Goal: Task Accomplishment & Management: Manage account settings

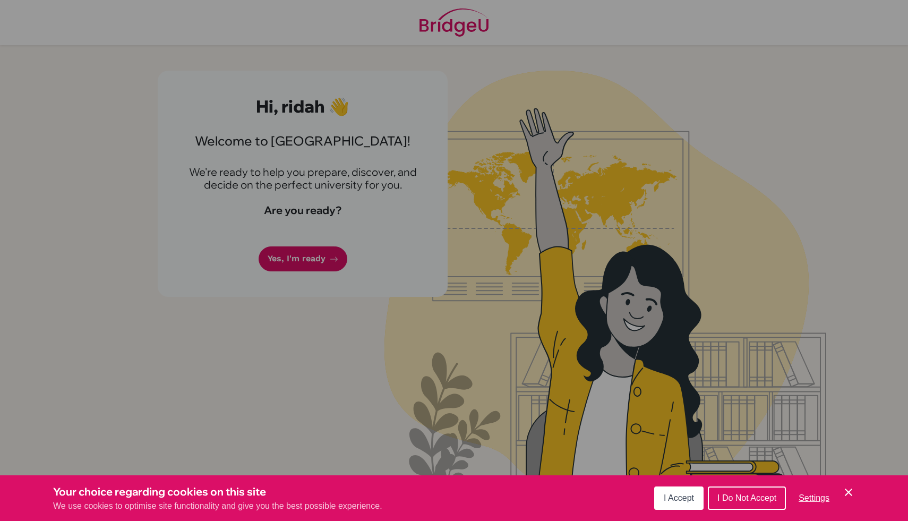
click at [849, 487] on icon "Cookie Control Close Icon" at bounding box center [848, 492] width 13 height 13
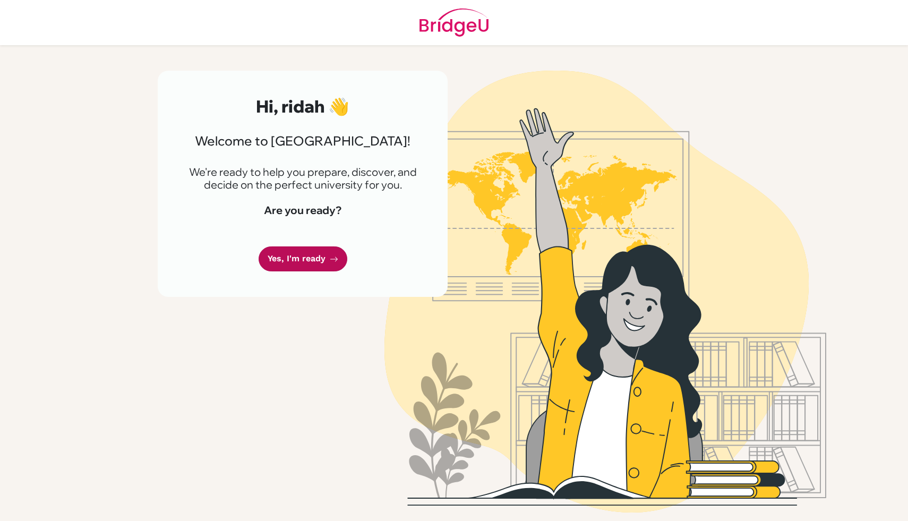
click at [316, 260] on link "Yes, I'm ready" at bounding box center [303, 258] width 89 height 25
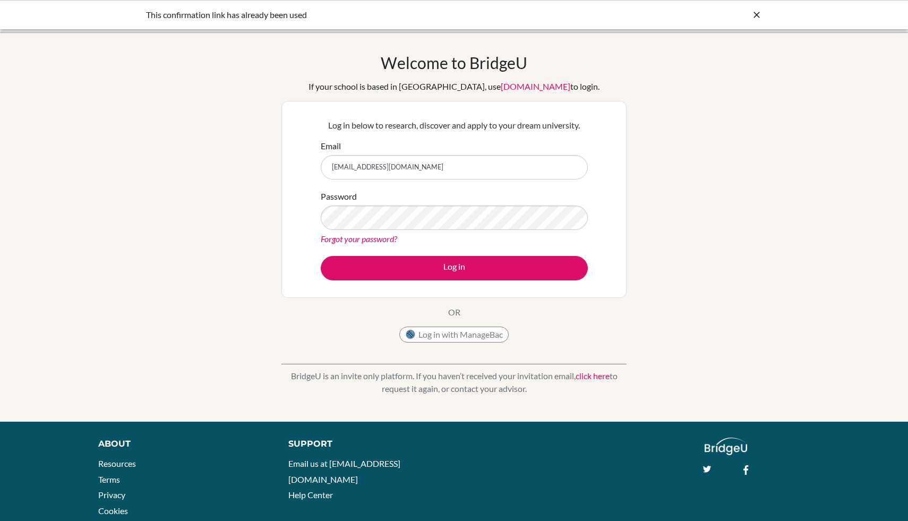
type input "ridahcharania@victoriouskidsseducare.org"
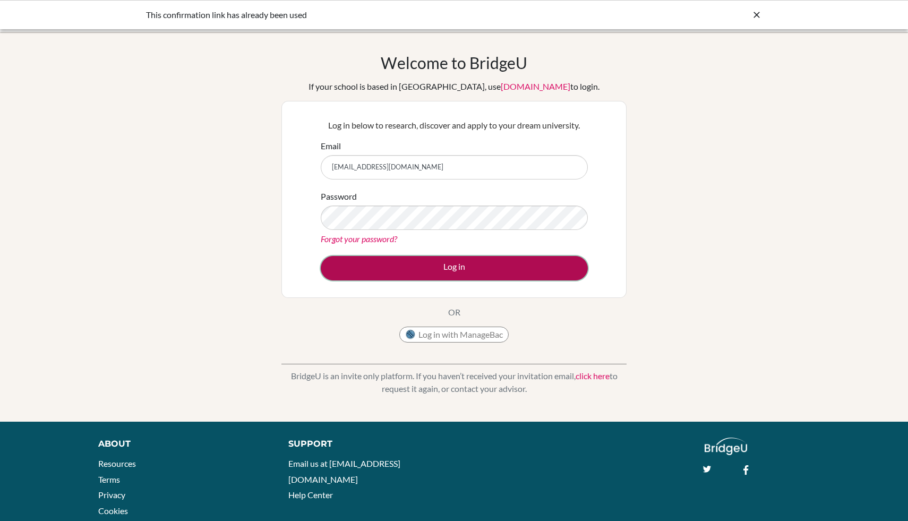
click at [481, 262] on button "Log in" at bounding box center [454, 268] width 267 height 24
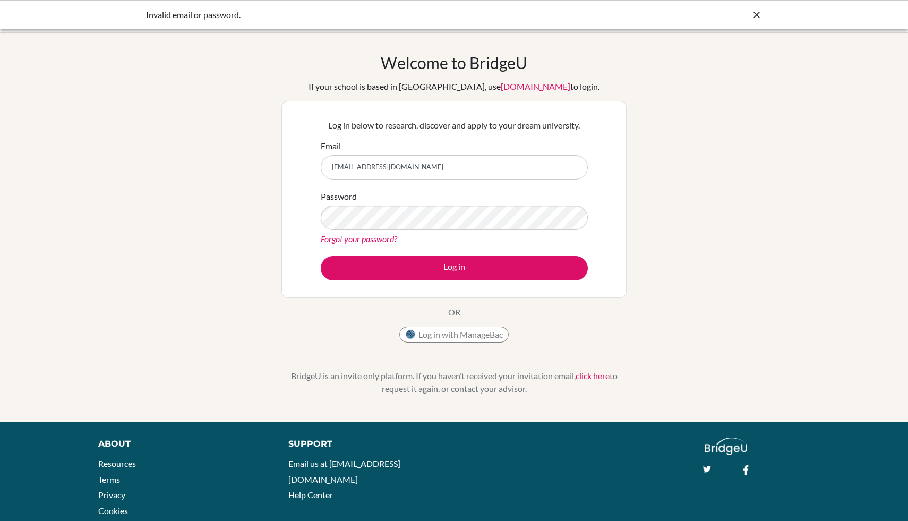
click at [460, 287] on div "Log in below to research, discover and apply to your dream university. Email [E…" at bounding box center [453, 199] width 345 height 197
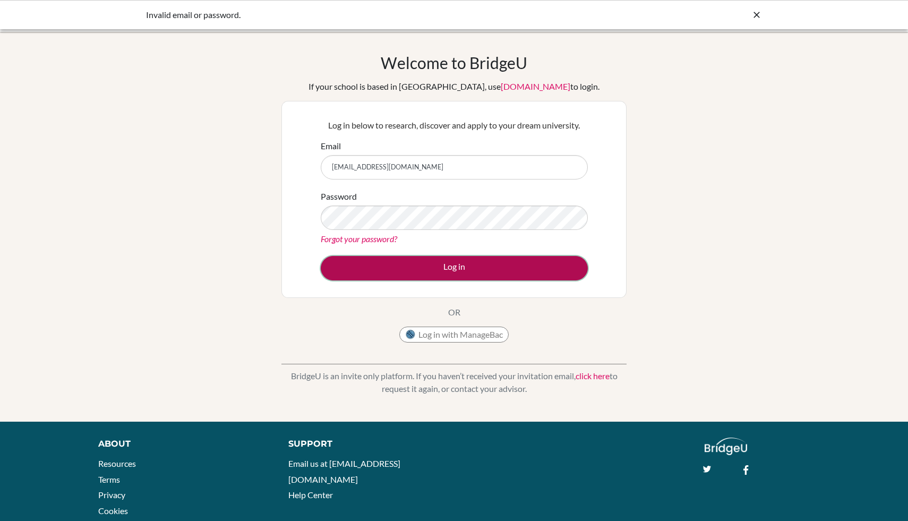
click at [462, 277] on button "Log in" at bounding box center [454, 268] width 267 height 24
click at [502, 272] on button "Log in" at bounding box center [454, 268] width 267 height 24
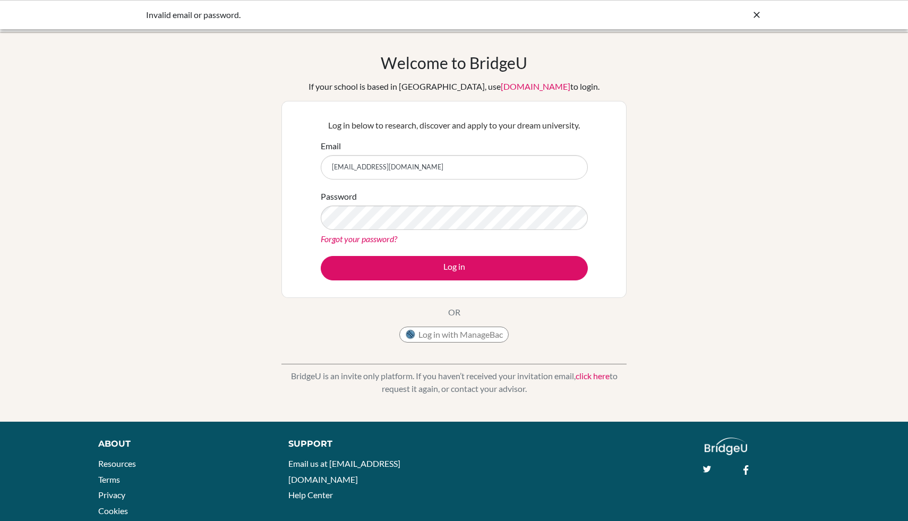
click at [593, 374] on link "click here" at bounding box center [593, 376] width 34 height 10
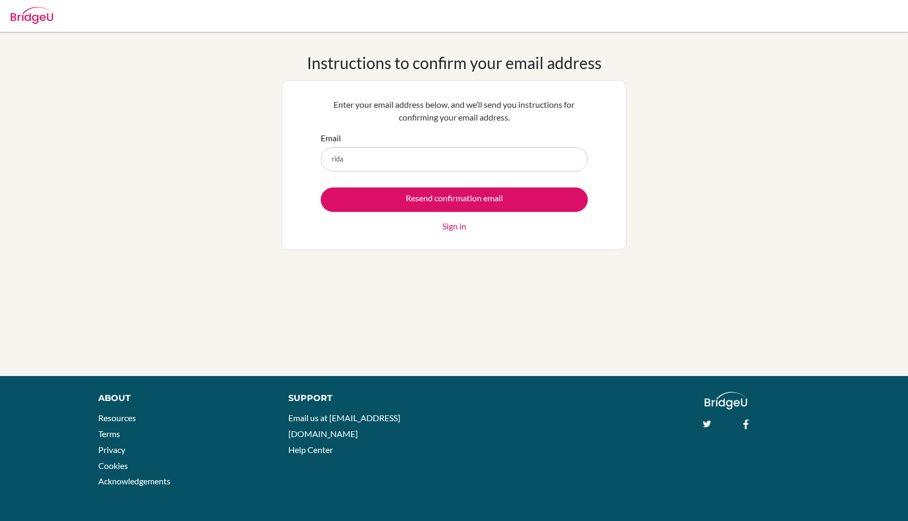
type input "rida"
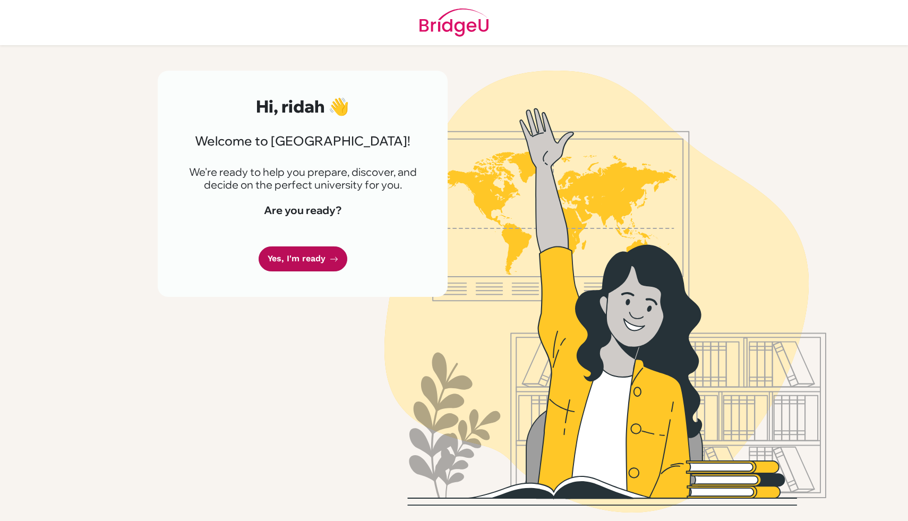
click at [308, 264] on link "Yes, I'm ready" at bounding box center [303, 258] width 89 height 25
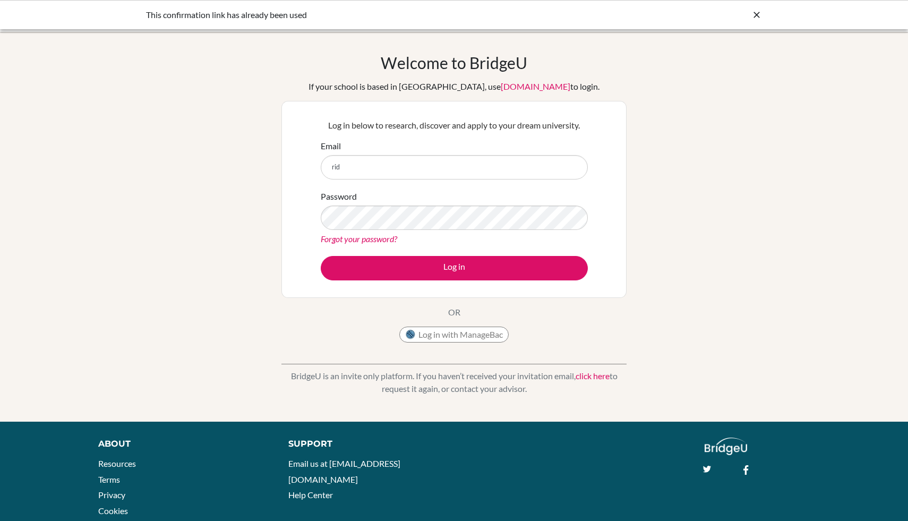
click at [427, 168] on input "rid" at bounding box center [454, 167] width 267 height 24
type input "[EMAIL_ADDRESS][DOMAIN_NAME]"
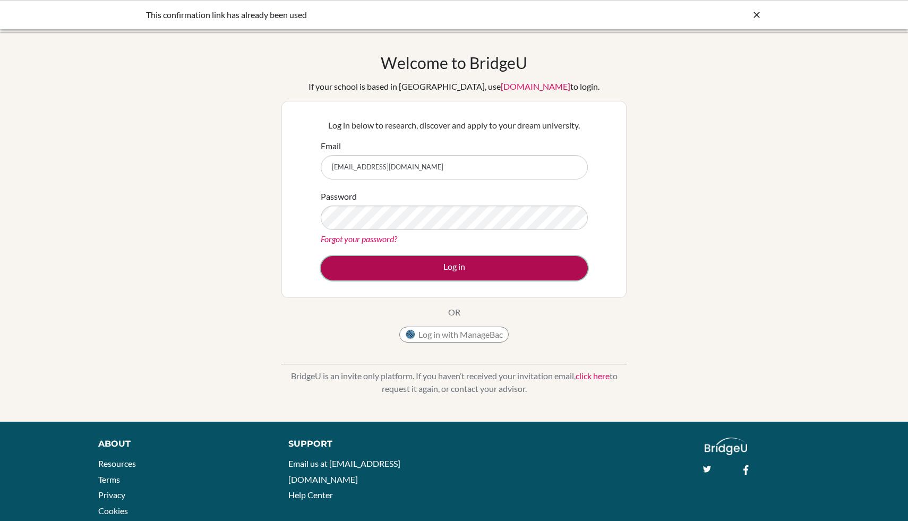
click at [455, 275] on button "Log in" at bounding box center [454, 268] width 267 height 24
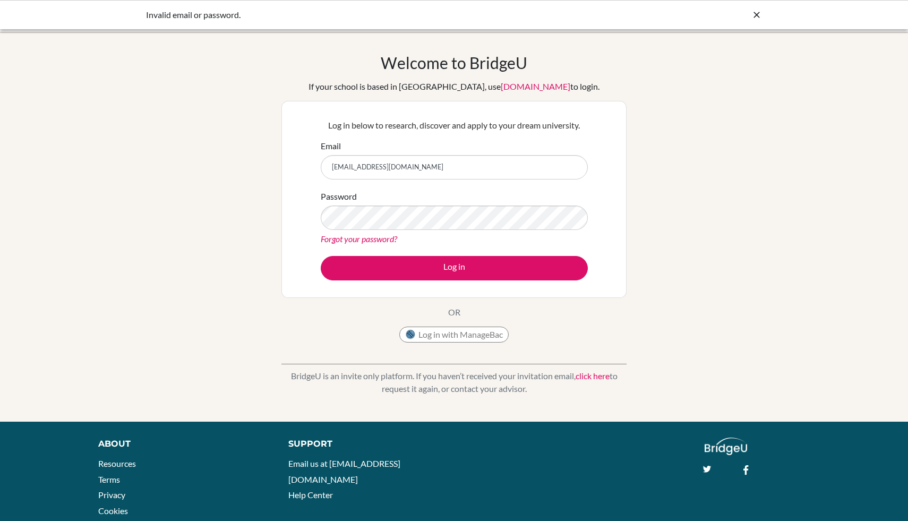
click at [395, 242] on link "Forgot your password?" at bounding box center [359, 239] width 76 height 10
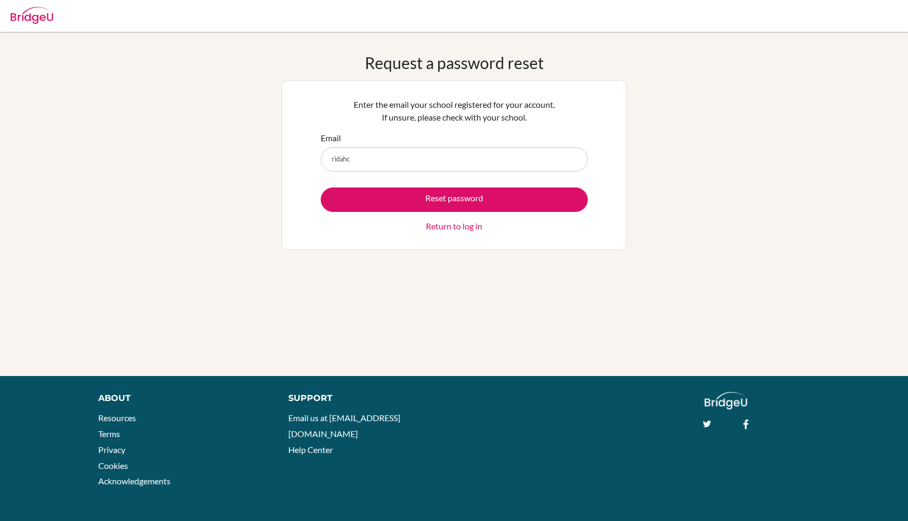
type input "[EMAIL_ADDRESS][DOMAIN_NAME]"
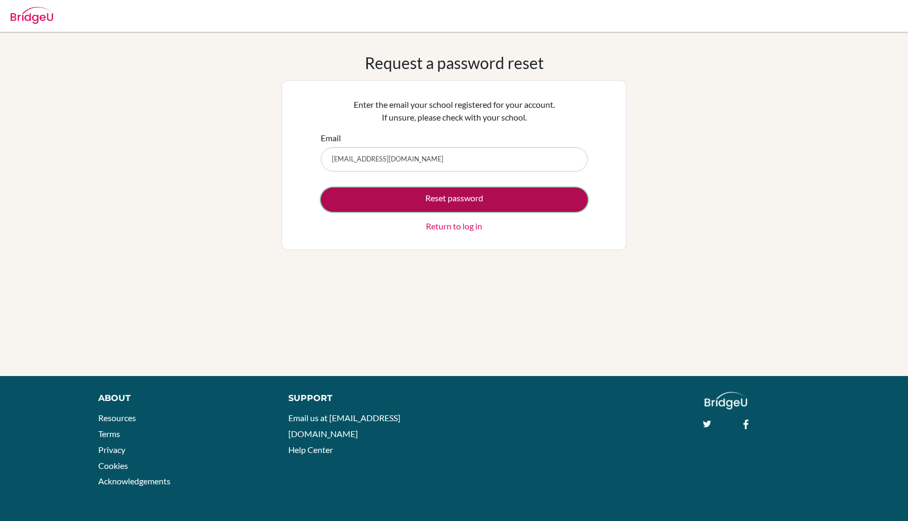
click at [433, 204] on button "Reset password" at bounding box center [454, 199] width 267 height 24
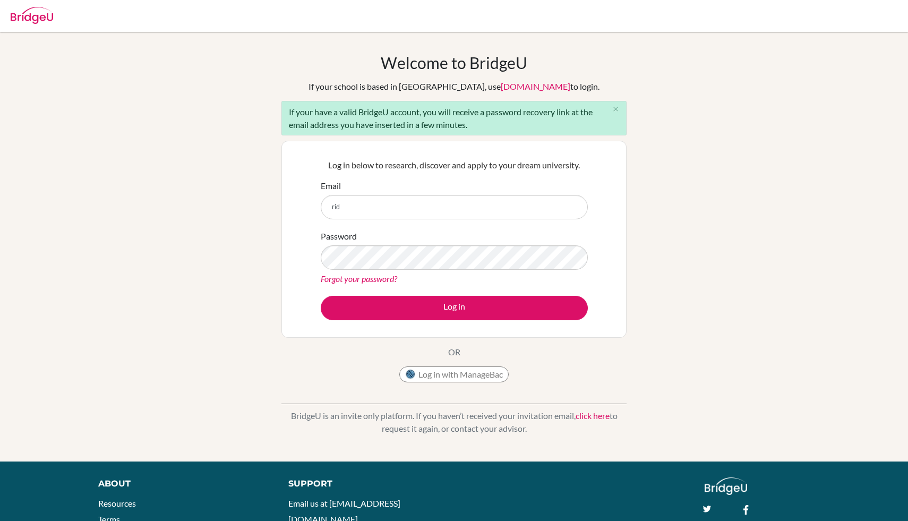
type input "[EMAIL_ADDRESS][DOMAIN_NAME]"
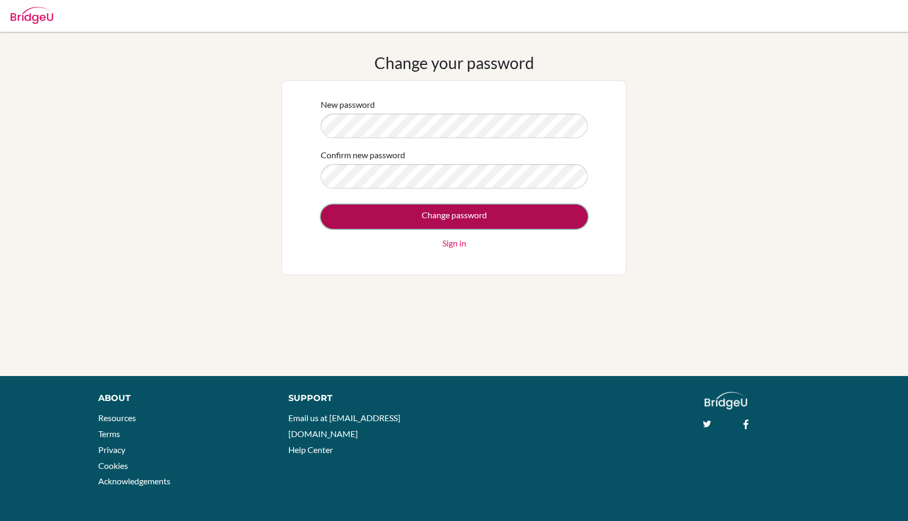
click at [441, 216] on input "Change password" at bounding box center [454, 216] width 267 height 24
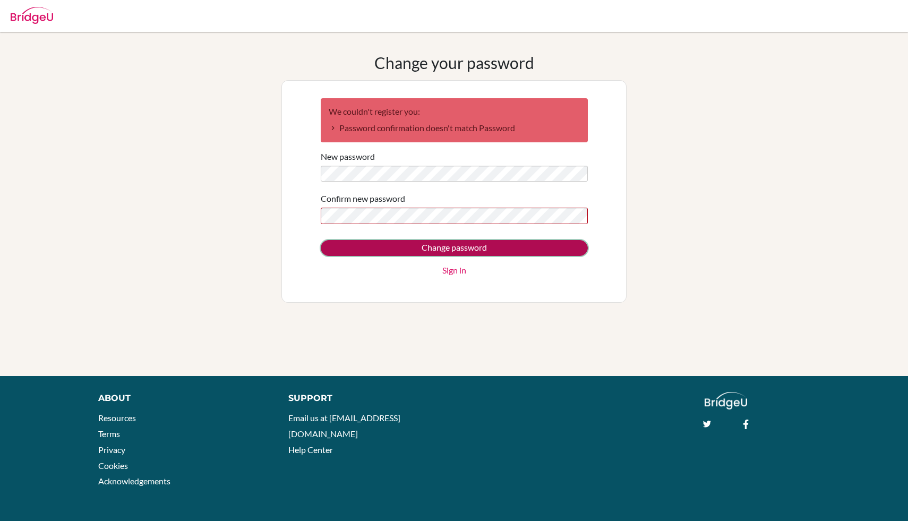
click at [452, 253] on input "Change password" at bounding box center [454, 248] width 267 height 16
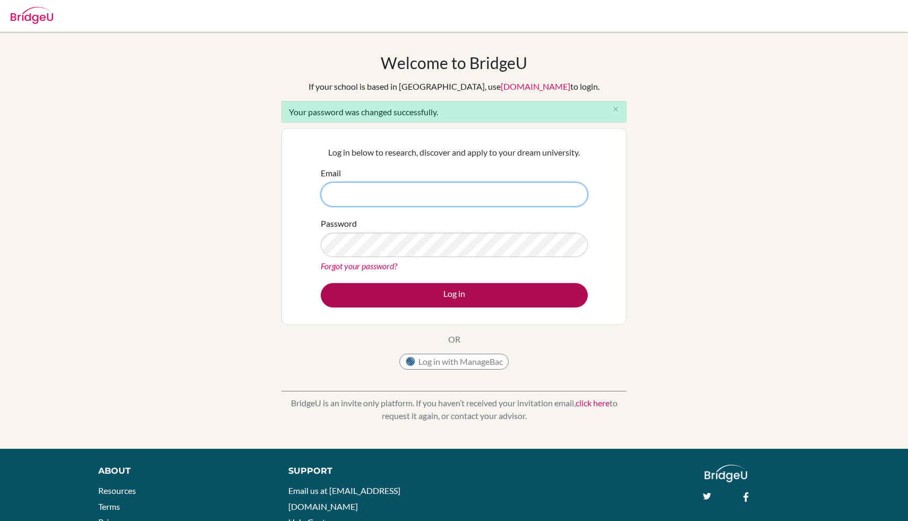
type input "[EMAIL_ADDRESS][DOMAIN_NAME]"
click at [457, 294] on button "Log in" at bounding box center [454, 295] width 267 height 24
